Goal: Task Accomplishment & Management: Use online tool/utility

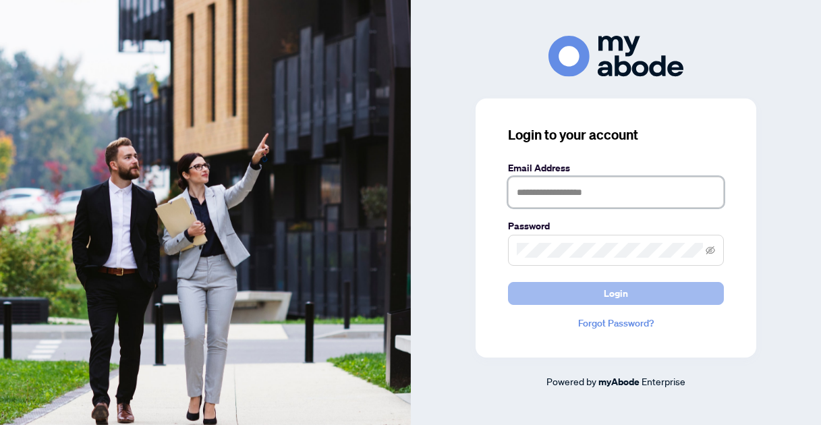
type input "**********"
click at [557, 300] on button "Login" at bounding box center [616, 293] width 216 height 23
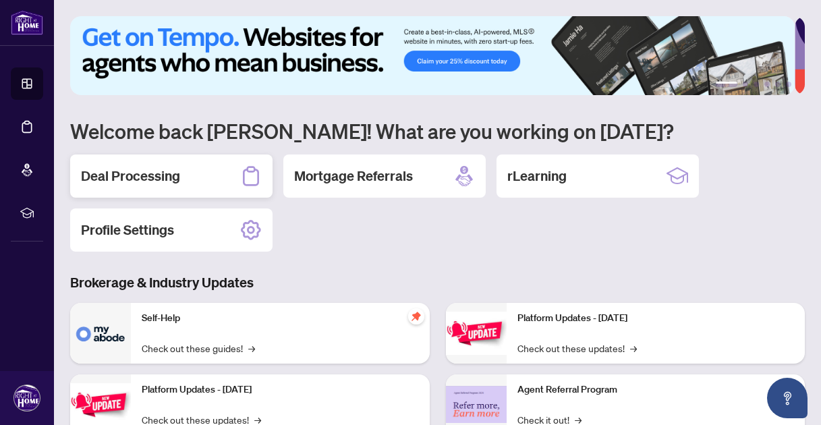
click at [178, 180] on h2 "Deal Processing" at bounding box center [130, 176] width 99 height 19
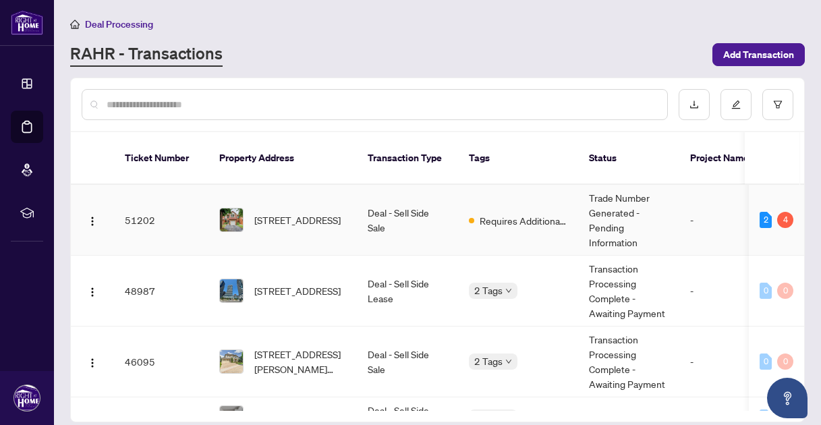
click at [780, 212] on div "4" at bounding box center [786, 220] width 16 height 16
click at [778, 212] on div "4" at bounding box center [786, 220] width 16 height 16
click at [291, 213] on span "[STREET_ADDRESS]" at bounding box center [297, 220] width 86 height 15
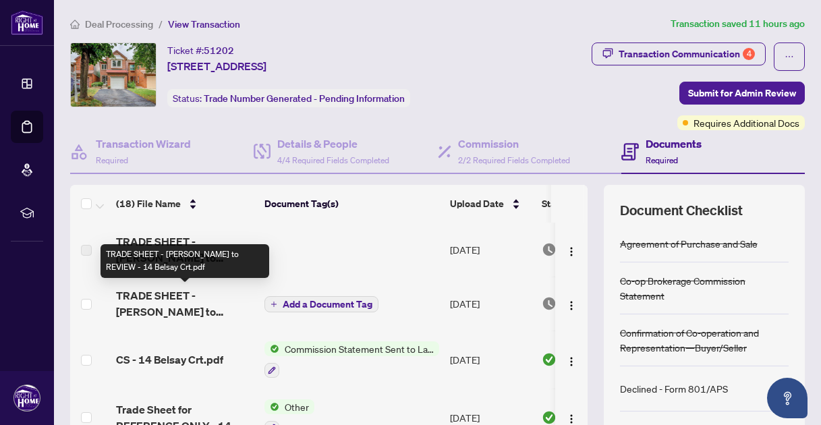
click at [195, 288] on span "TRADE SHEET - [PERSON_NAME] to REVIEW - 14 Belsay Crt.pdf" at bounding box center [185, 304] width 138 height 32
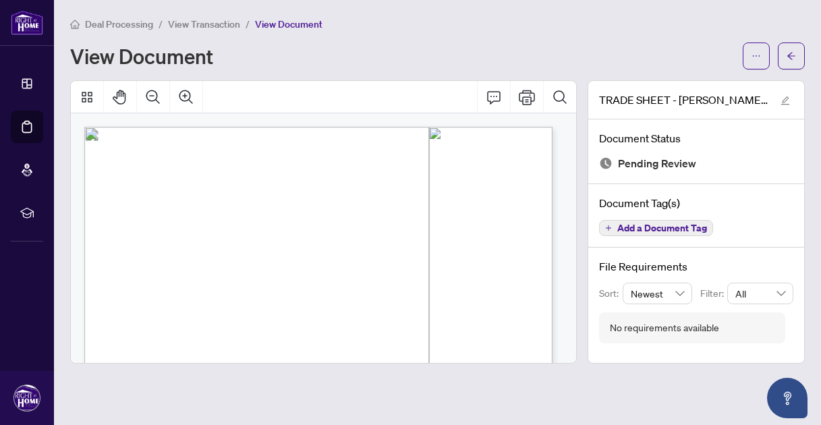
scroll to position [112, 0]
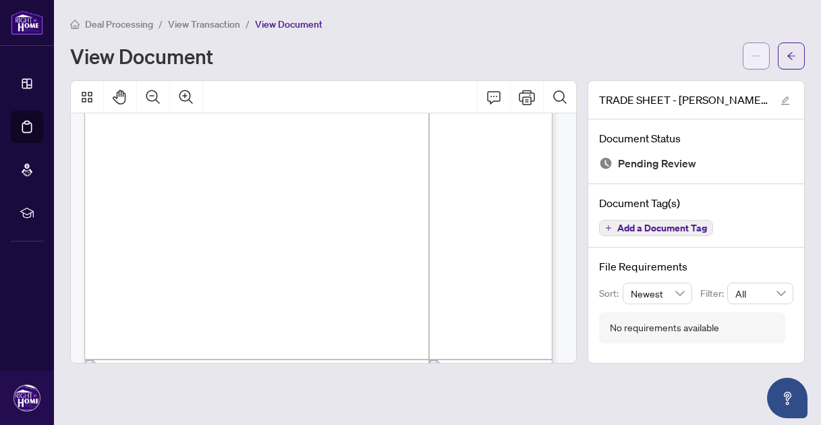
click at [757, 62] on span "button" at bounding box center [756, 56] width 9 height 22
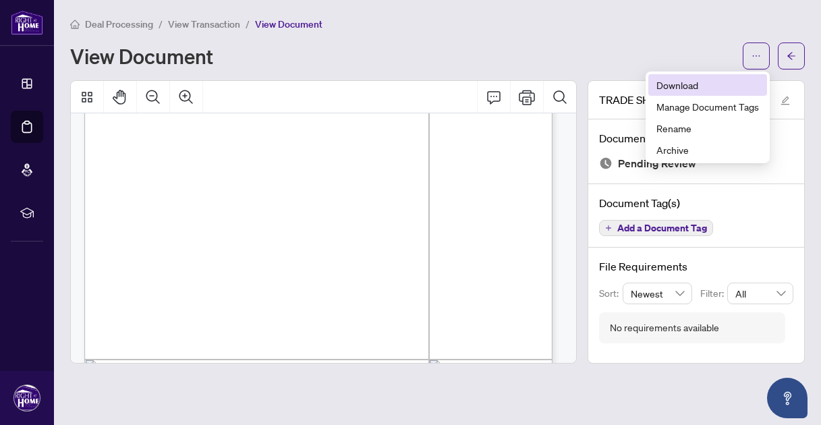
click at [676, 82] on span "Download" at bounding box center [708, 85] width 103 height 15
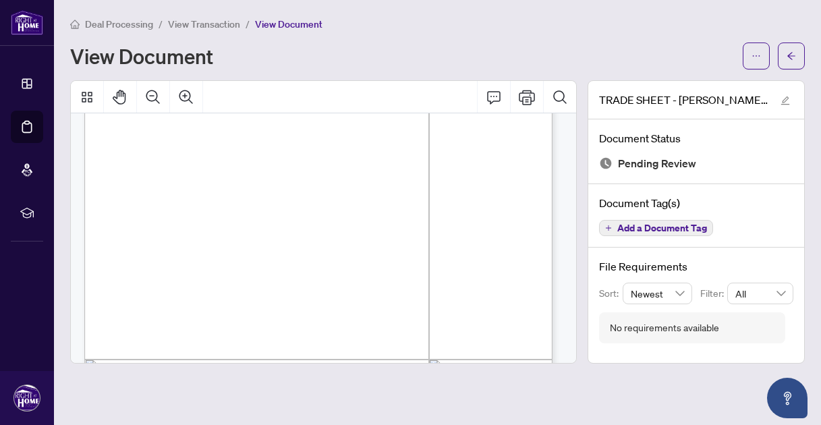
click at [148, 23] on span "Deal Processing" at bounding box center [119, 24] width 68 height 12
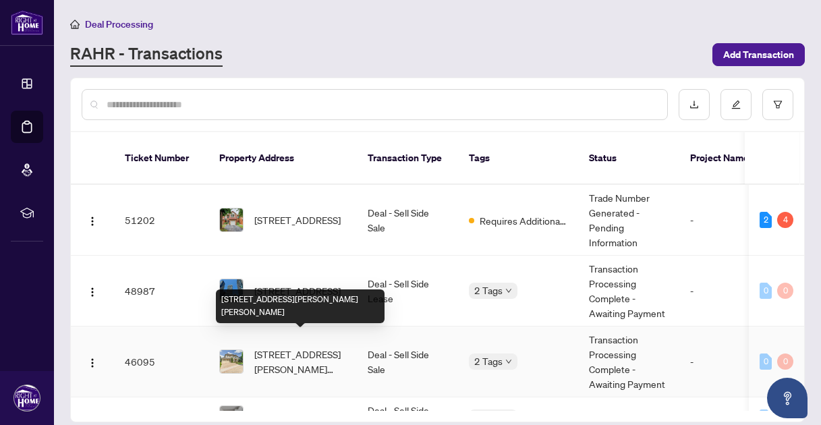
click at [310, 347] on span "[STREET_ADDRESS][PERSON_NAME][PERSON_NAME]" at bounding box center [300, 362] width 92 height 30
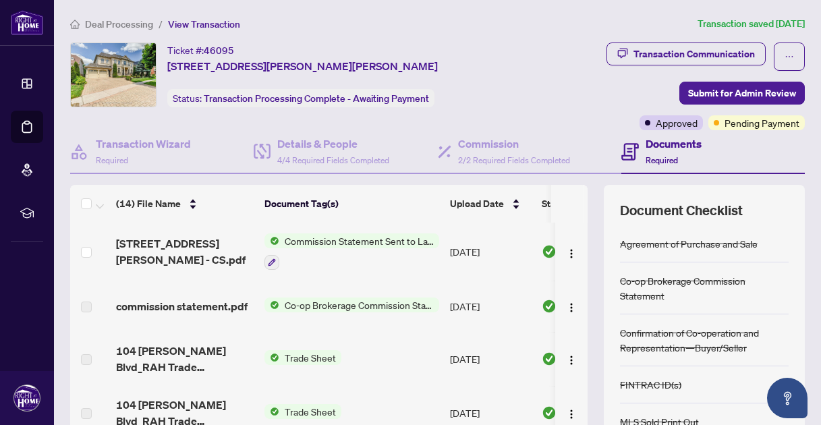
click at [117, 23] on span "Deal Processing" at bounding box center [119, 24] width 68 height 12
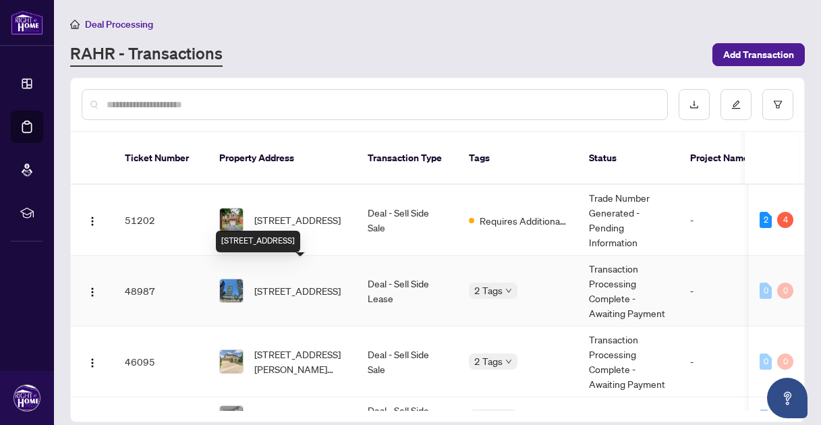
click at [313, 283] on span "[STREET_ADDRESS]" at bounding box center [297, 290] width 86 height 15
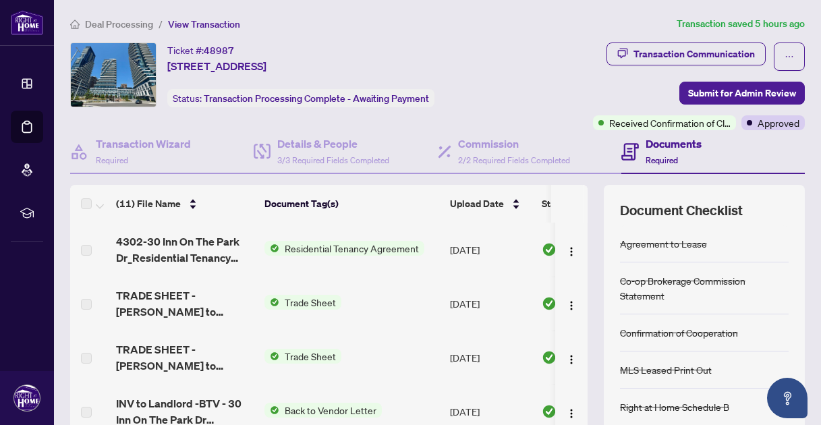
scroll to position [112, 0]
